Goal: Task Accomplishment & Management: Use online tool/utility

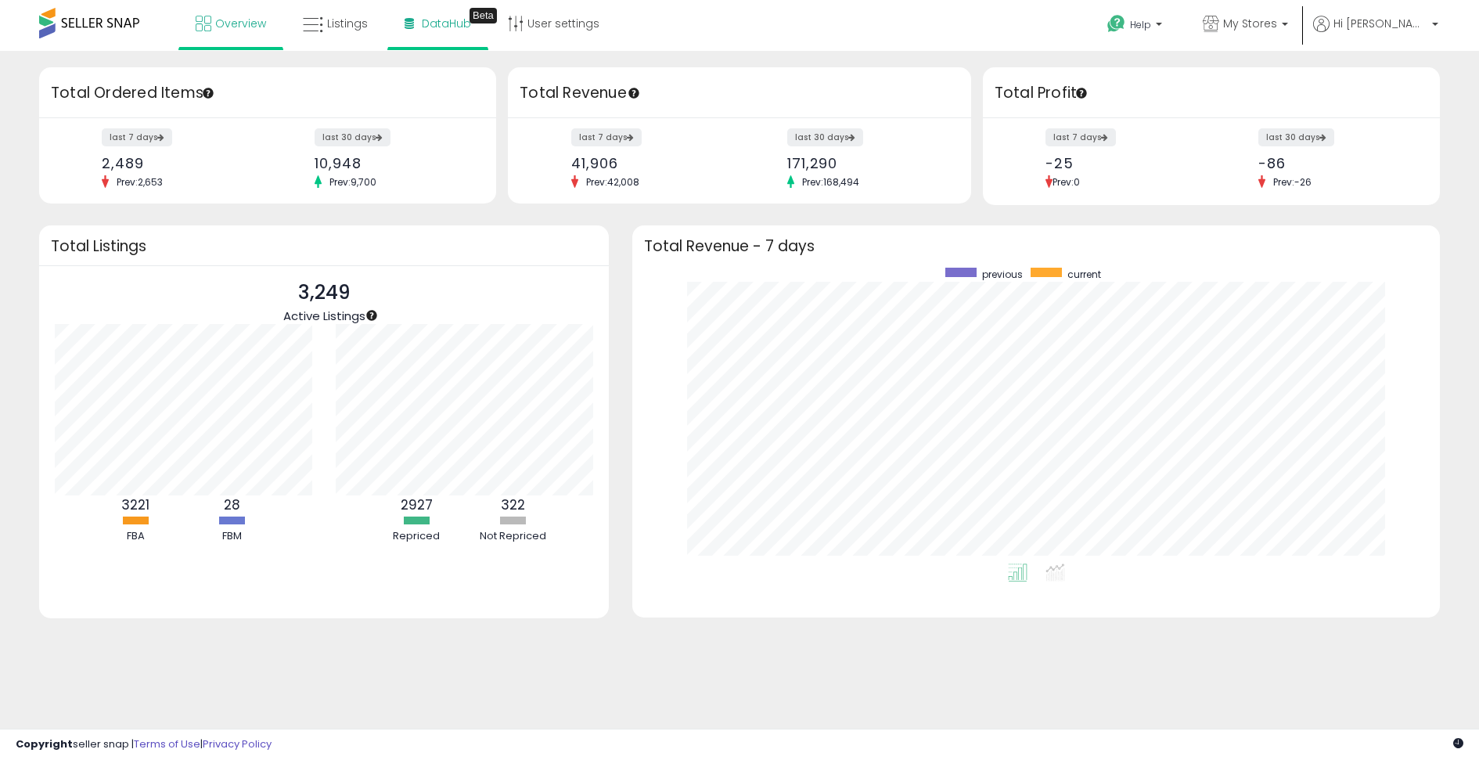
scroll to position [296, 776]
click at [425, 31] on span "DataHub" at bounding box center [446, 24] width 49 height 16
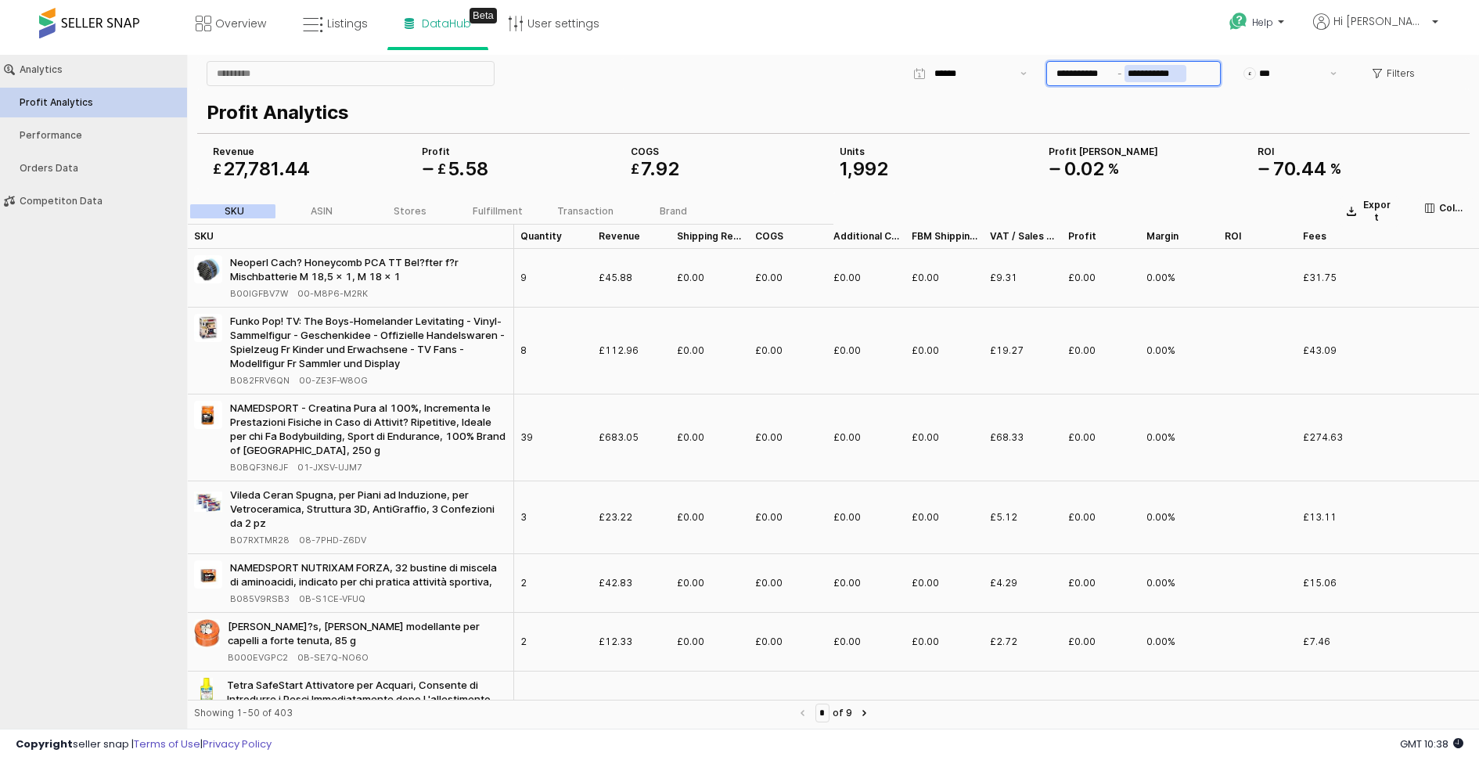
click at [1160, 77] on input "**********" at bounding box center [1156, 73] width 62 height 17
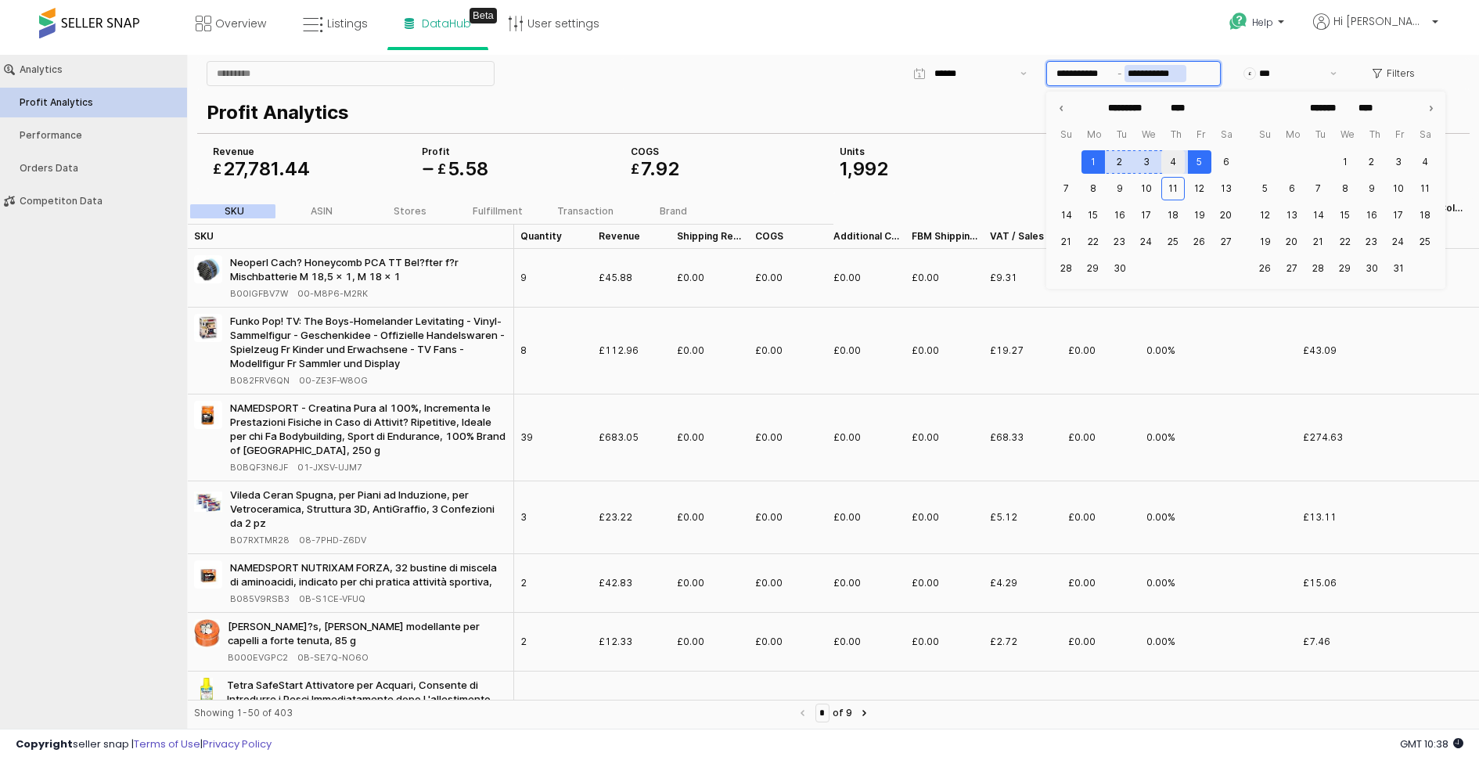
click at [1164, 158] on button "4" at bounding box center [1173, 161] width 23 height 23
click at [1143, 163] on button "3" at bounding box center [1146, 161] width 23 height 23
type input "**********"
click at [1004, 116] on div "Profit Analytics COGS £ 7 . 92 Revenue £ 27 , 781 . 44 Profit £ 5 . 58 Units 1 …" at bounding box center [833, 139] width 1273 height 100
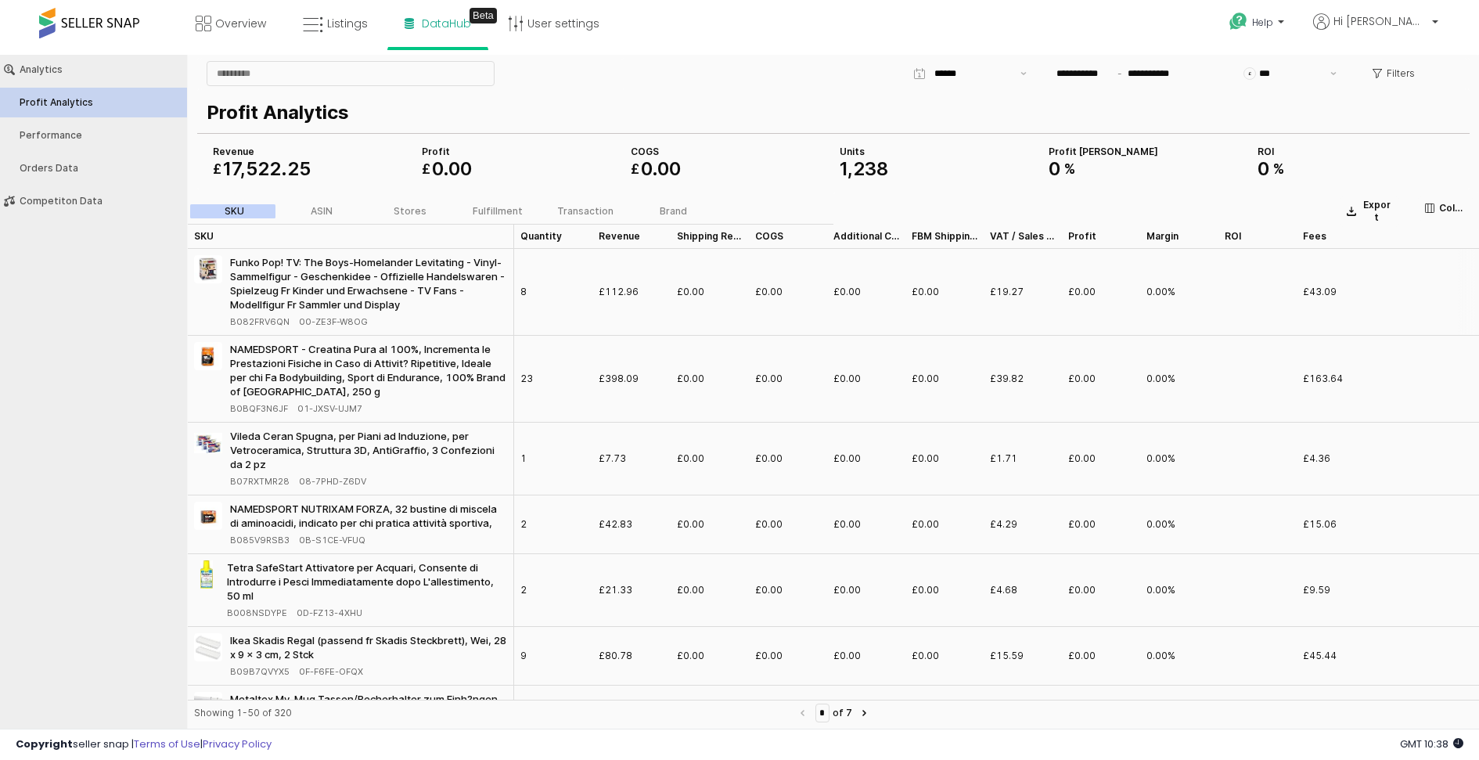
click at [301, 320] on span "00-ZE3F-W8OG" at bounding box center [333, 322] width 69 height 14
drag, startPoint x: 294, startPoint y: 321, endPoint x: 366, endPoint y: 324, distance: 71.3
click at [366, 324] on div "B082FRV6QN 00-ZE3F-W8OG" at bounding box center [368, 322] width 277 height 14
copy span "00-ZE3F-W8OG"
click at [1382, 207] on p "Export" at bounding box center [1376, 211] width 31 height 25
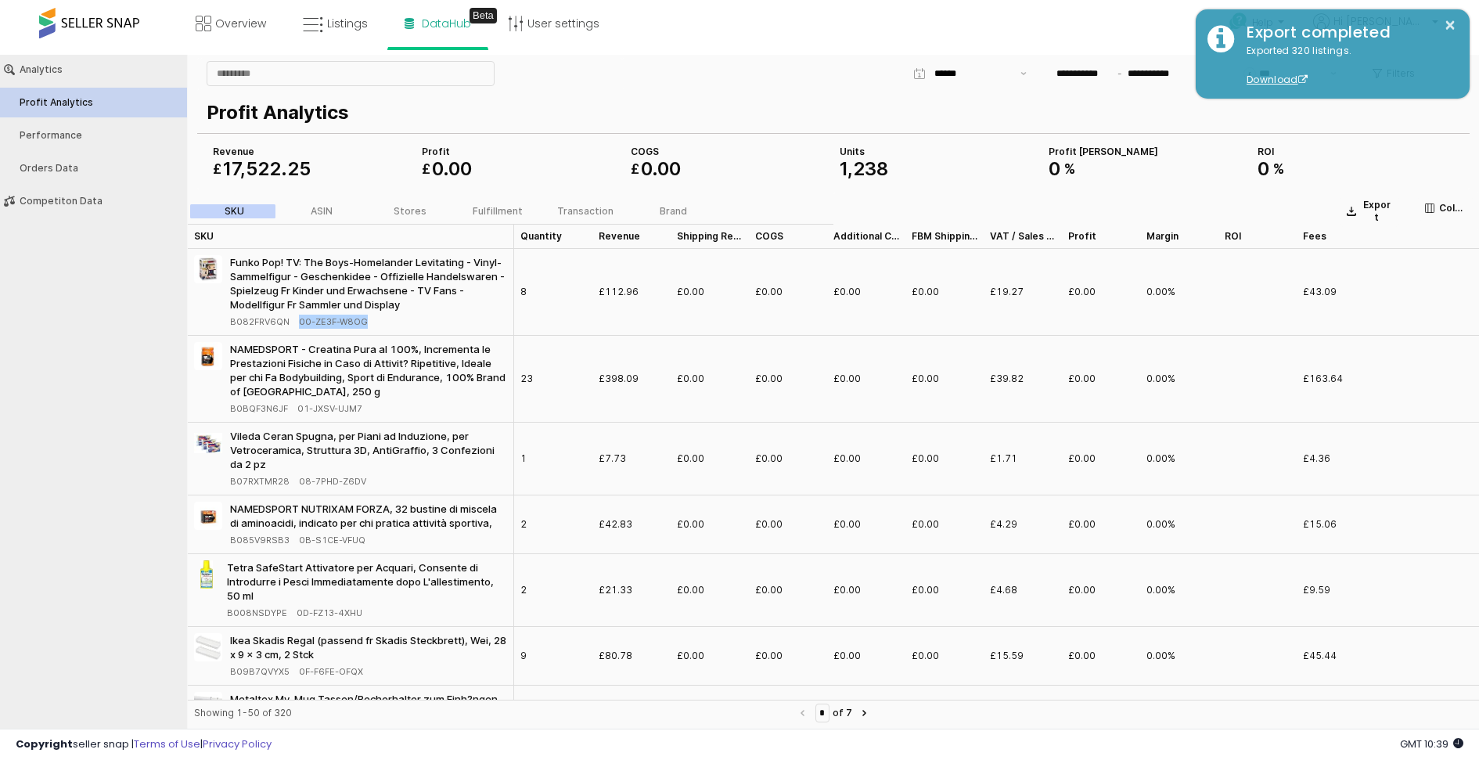
click at [1115, 5] on div "Help Contact Support Search Knowledge Hub Request a Feature Hi Thomas" at bounding box center [1211, 33] width 489 height 67
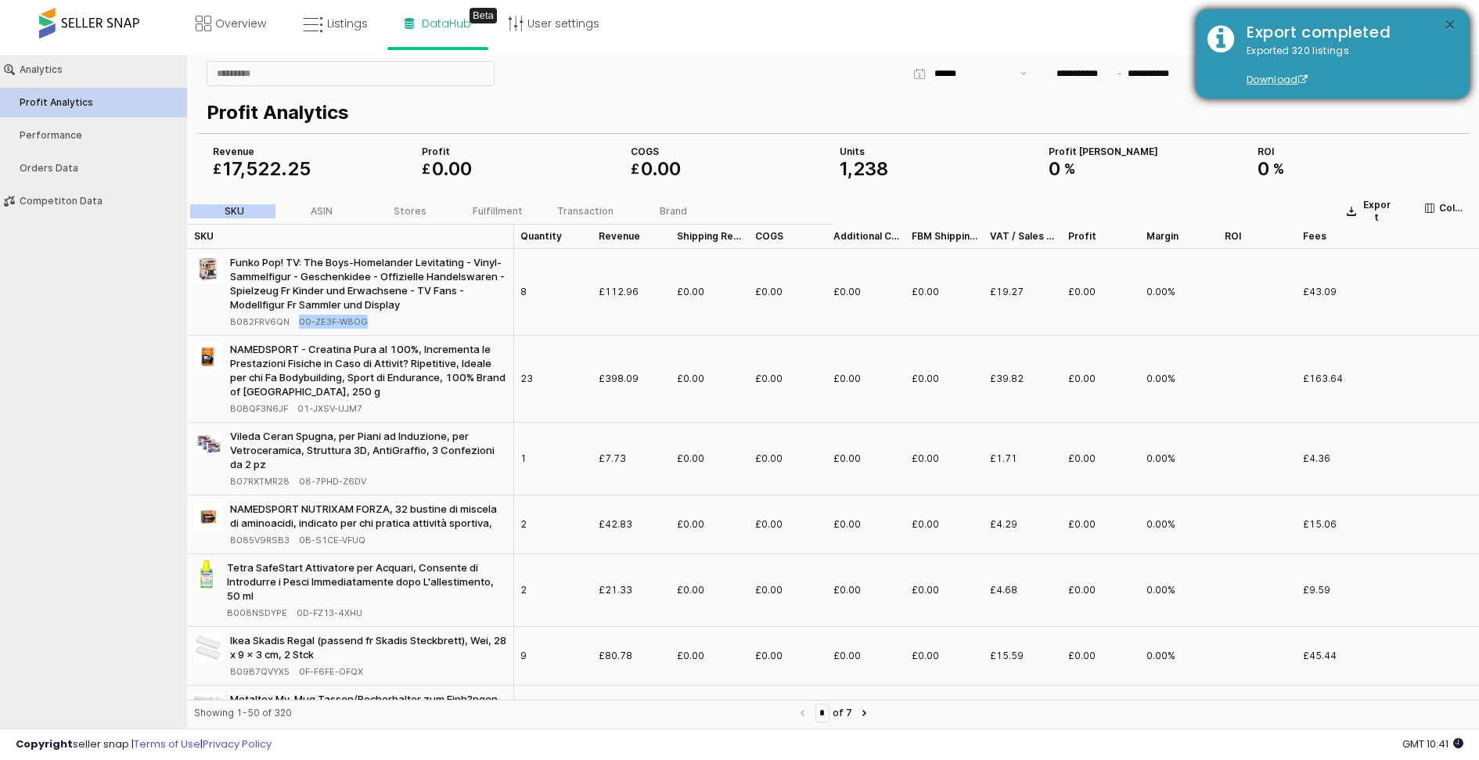
click at [1449, 23] on button "×" at bounding box center [1450, 26] width 13 height 20
